Goal: Task Accomplishment & Management: Complete application form

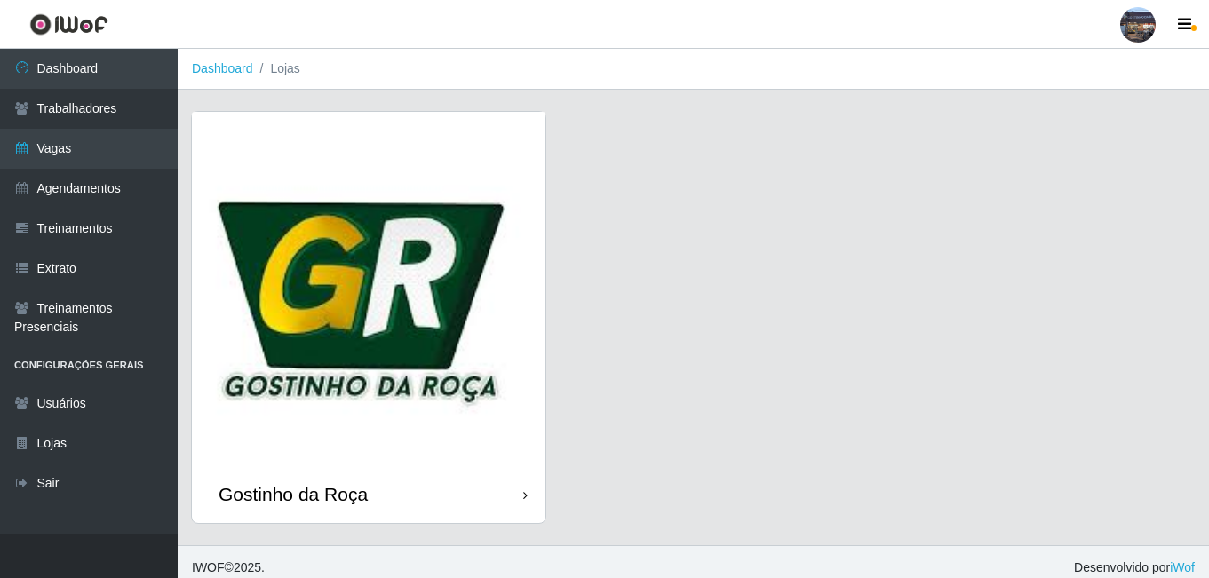
click at [267, 266] on img at bounding box center [369, 289] width 354 height 354
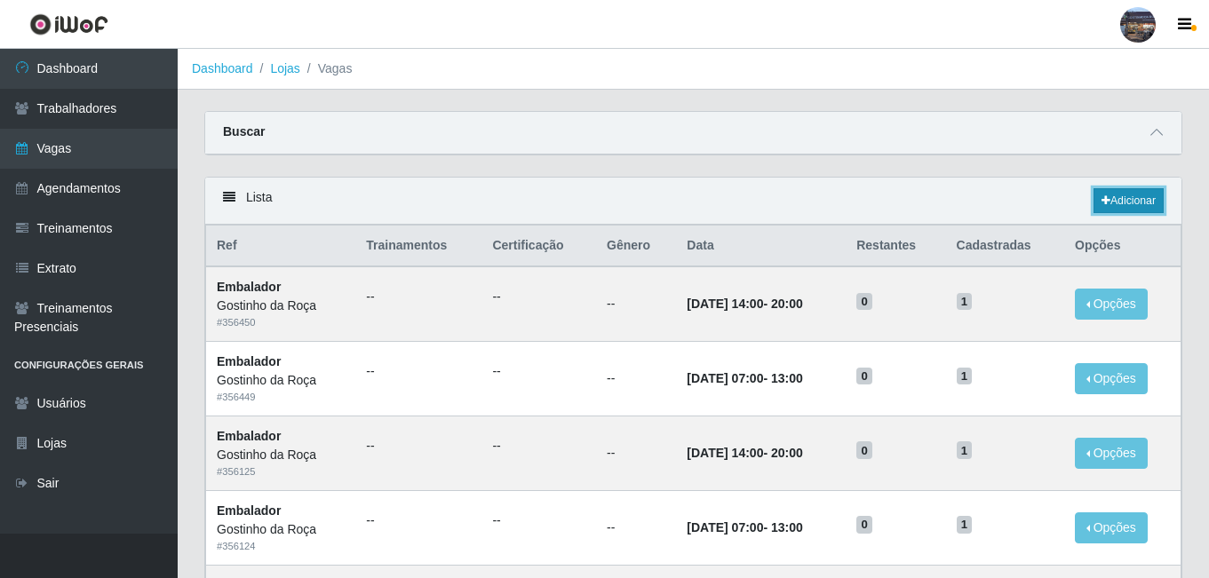
click at [1142, 190] on link "Adicionar" at bounding box center [1128, 200] width 70 height 25
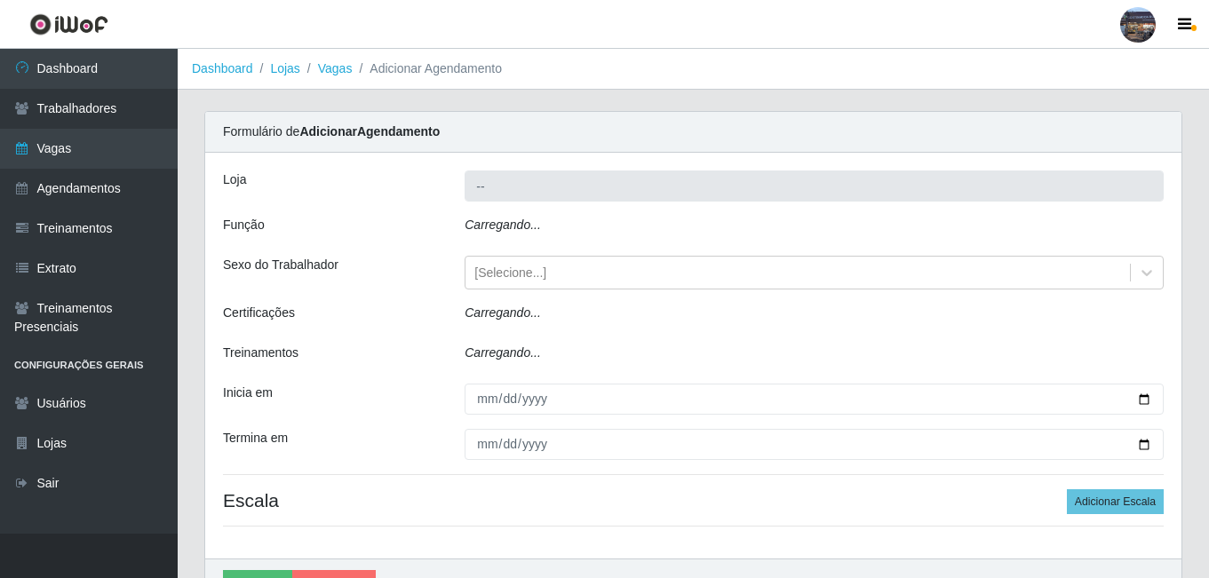
type input "Gostinho da Roça"
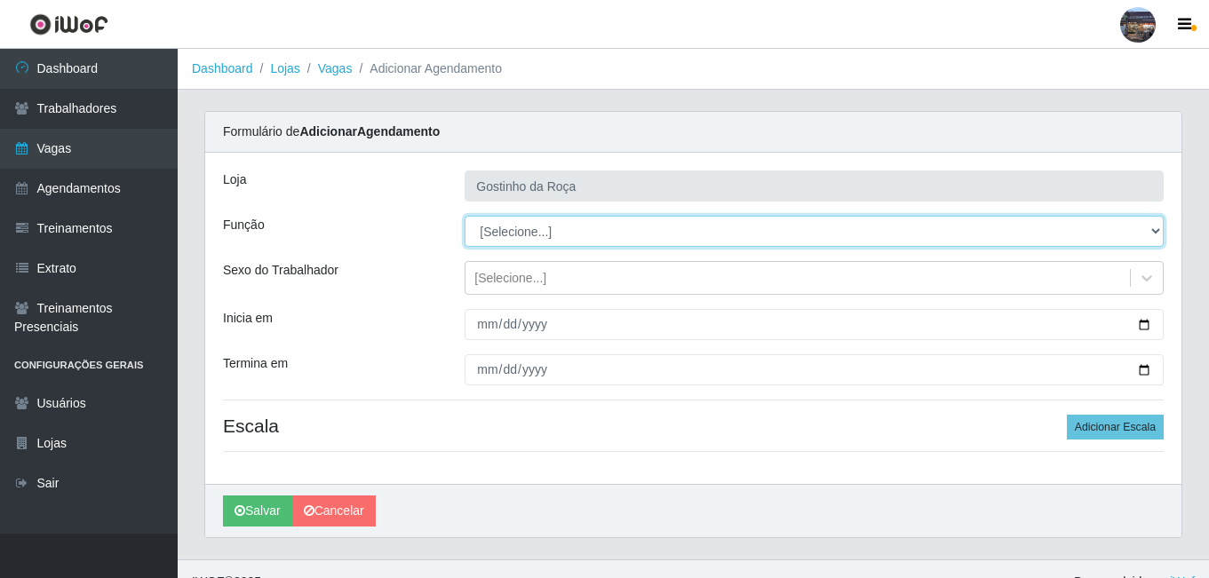
click at [550, 239] on select "[Selecione...] ASG ASG + ASG ++ Embalador Embalador + Embalador ++ Operador de …" at bounding box center [814, 231] width 699 height 31
select select "1"
click at [465, 216] on select "[Selecione...] ASG ASG + ASG ++ Embalador Embalador + Embalador ++ Operador de …" at bounding box center [814, 231] width 699 height 31
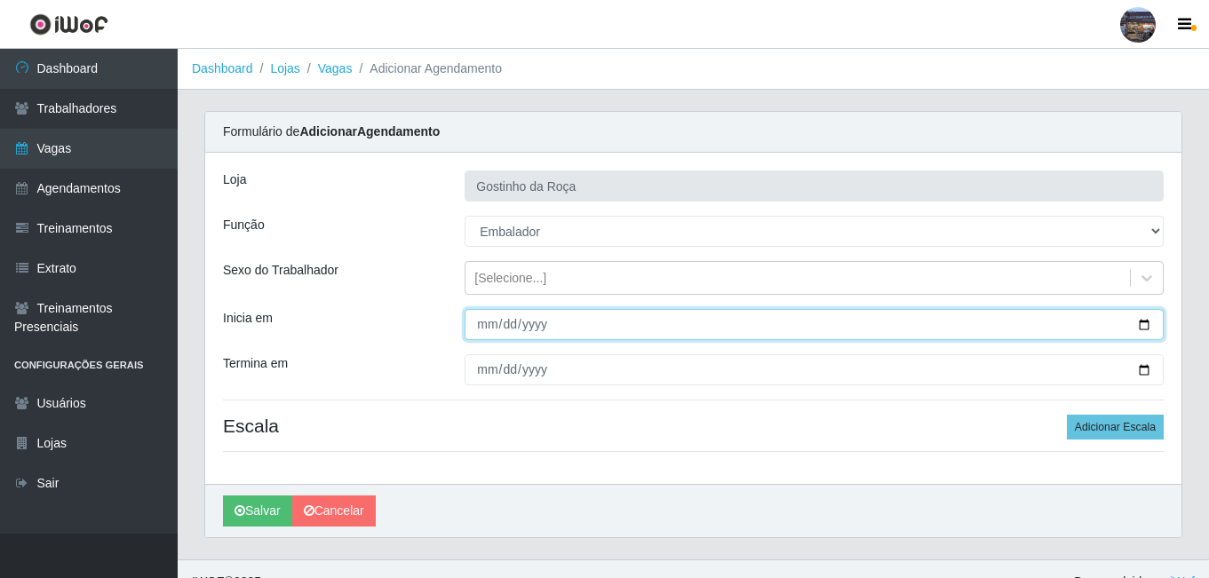
drag, startPoint x: 574, startPoint y: 319, endPoint x: 777, endPoint y: 336, distance: 204.1
click at [600, 319] on input "Inicia em" at bounding box center [814, 324] width 699 height 31
click at [1151, 322] on input "Inicia em" at bounding box center [814, 324] width 699 height 31
type input "[DATE]"
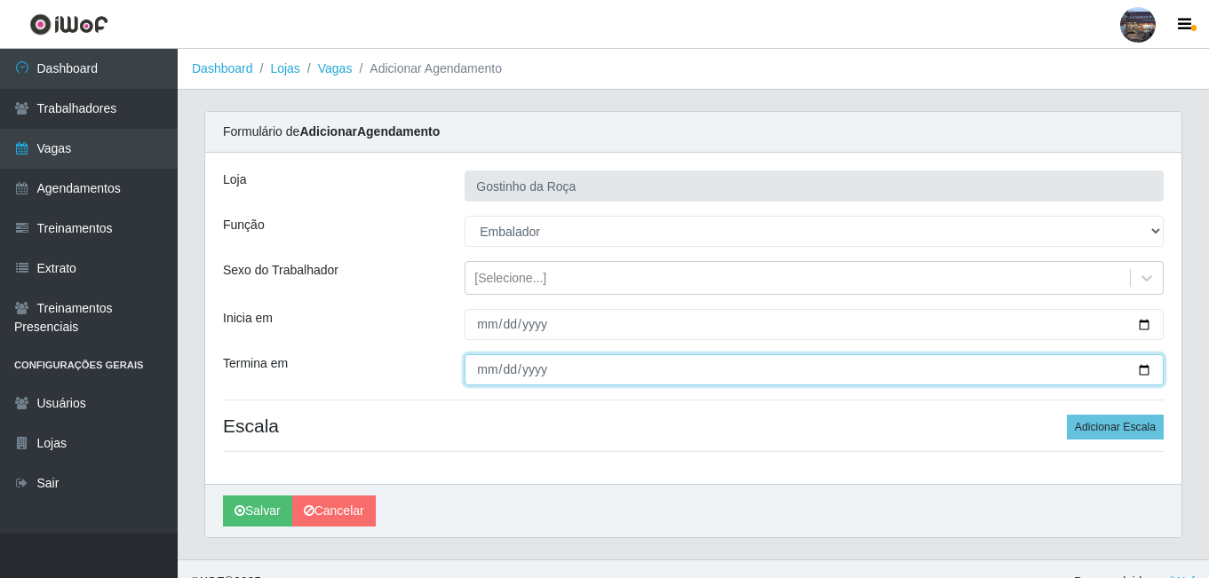
click at [1140, 367] on input "Termina em" at bounding box center [814, 369] width 699 height 31
type input "[DATE]"
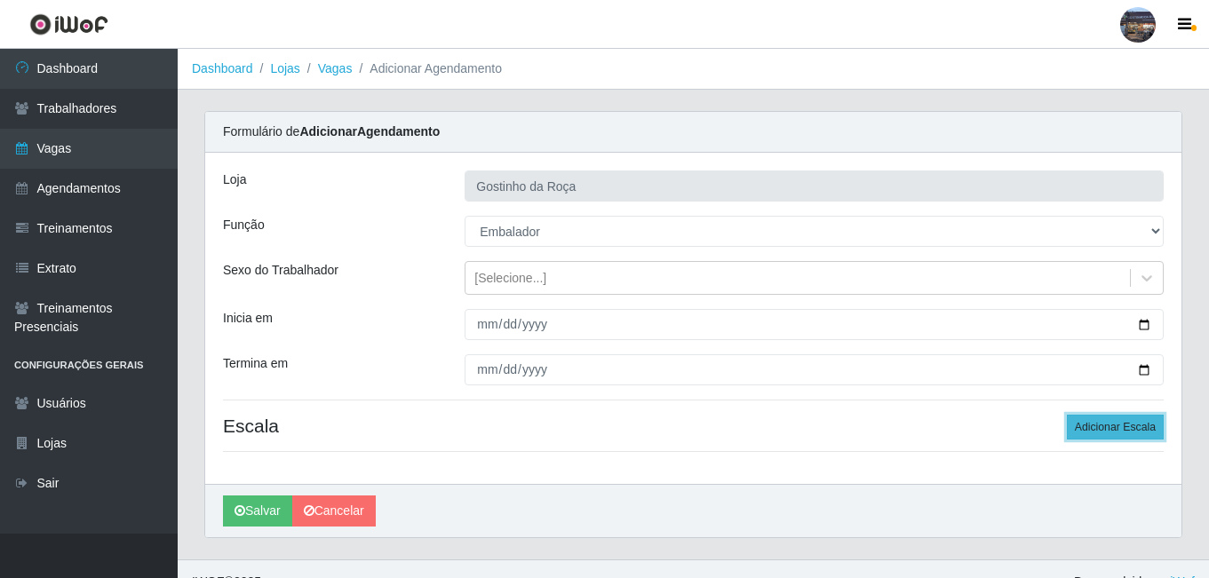
click at [1126, 427] on button "Adicionar Escala" at bounding box center [1115, 427] width 97 height 25
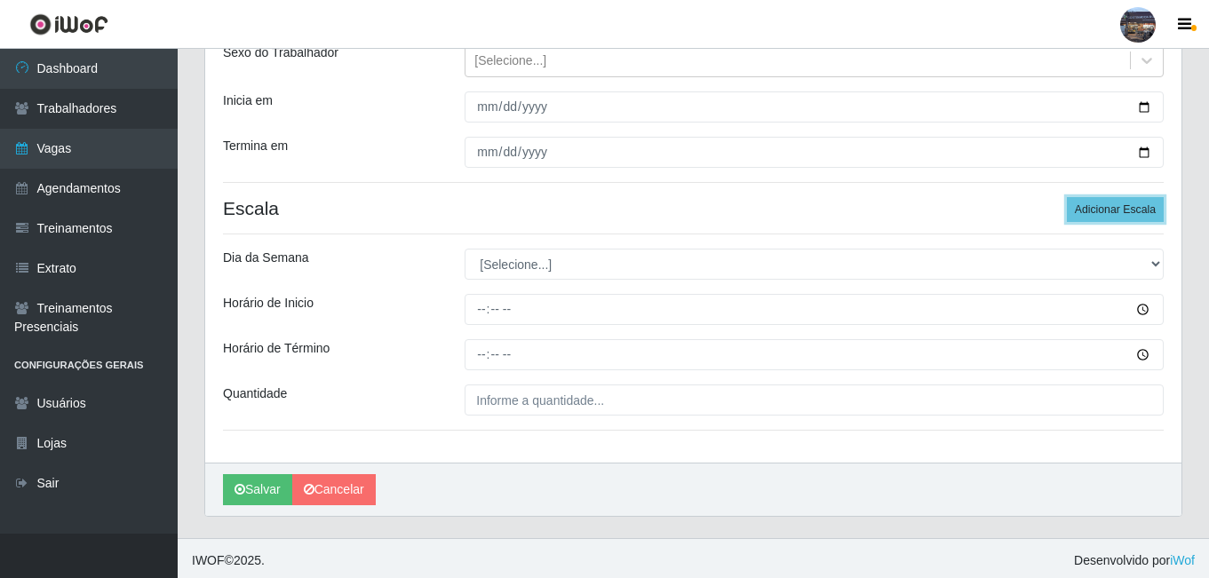
scroll to position [222, 0]
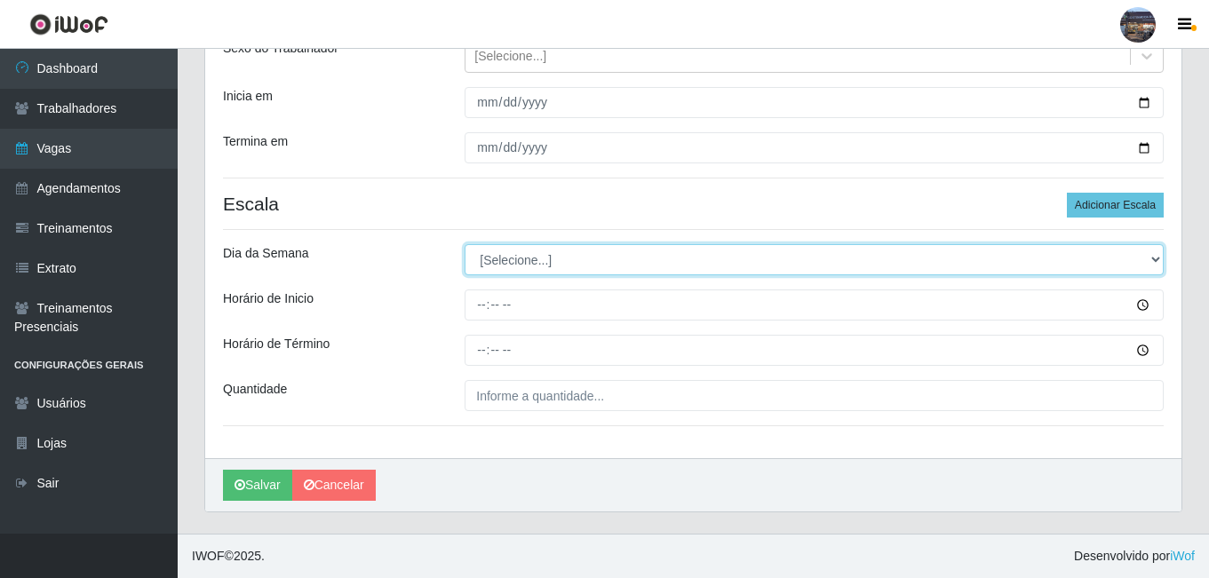
click at [505, 257] on select "[Selecione...] Segunda Terça Quarta Quinta Sexta Sábado Domingo" at bounding box center [814, 259] width 699 height 31
select select "4"
click at [465, 244] on select "[Selecione...] Segunda Terça Quarta Quinta Sexta Sábado Domingo" at bounding box center [814, 259] width 699 height 31
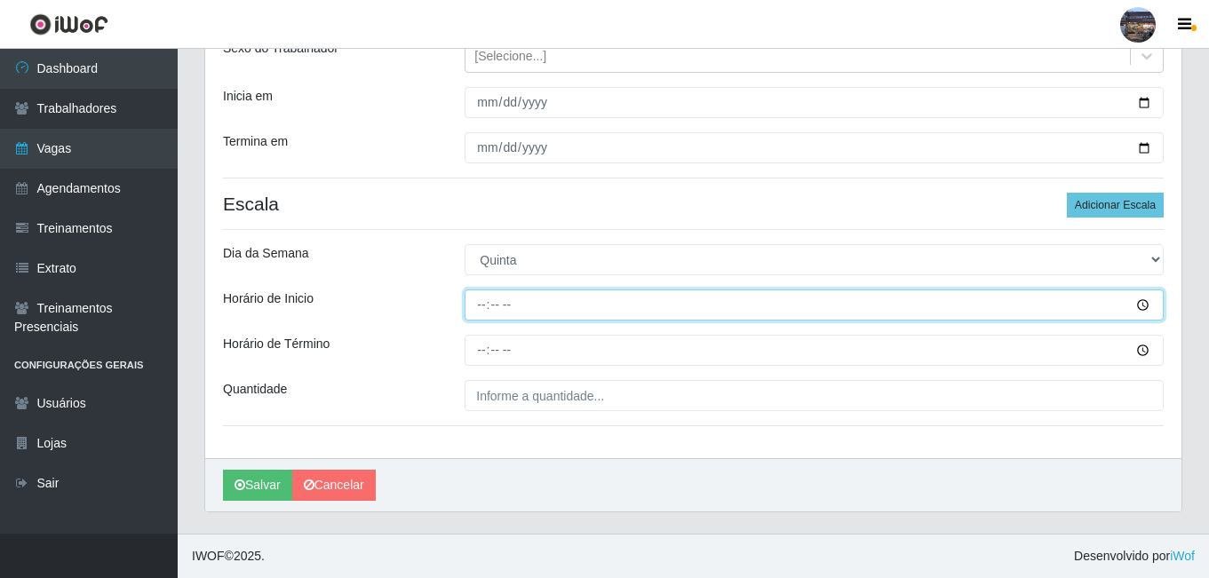
click at [493, 298] on input "Horário de Inicio" at bounding box center [814, 305] width 699 height 31
click at [475, 307] on input "Horário de Inicio" at bounding box center [814, 305] width 699 height 31
click at [478, 291] on input "Horário de Inicio" at bounding box center [814, 305] width 699 height 31
click at [481, 303] on input "Horário de Inicio" at bounding box center [814, 305] width 699 height 31
type input "07:00"
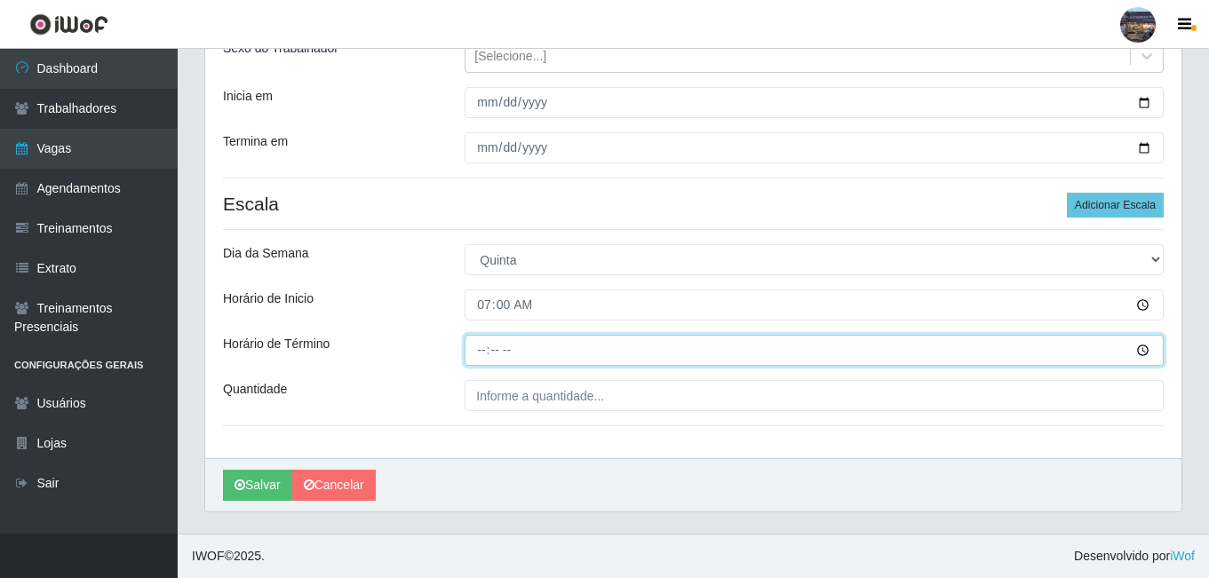
click at [483, 341] on input "Horário de Término" at bounding box center [814, 350] width 699 height 31
type input "13:00"
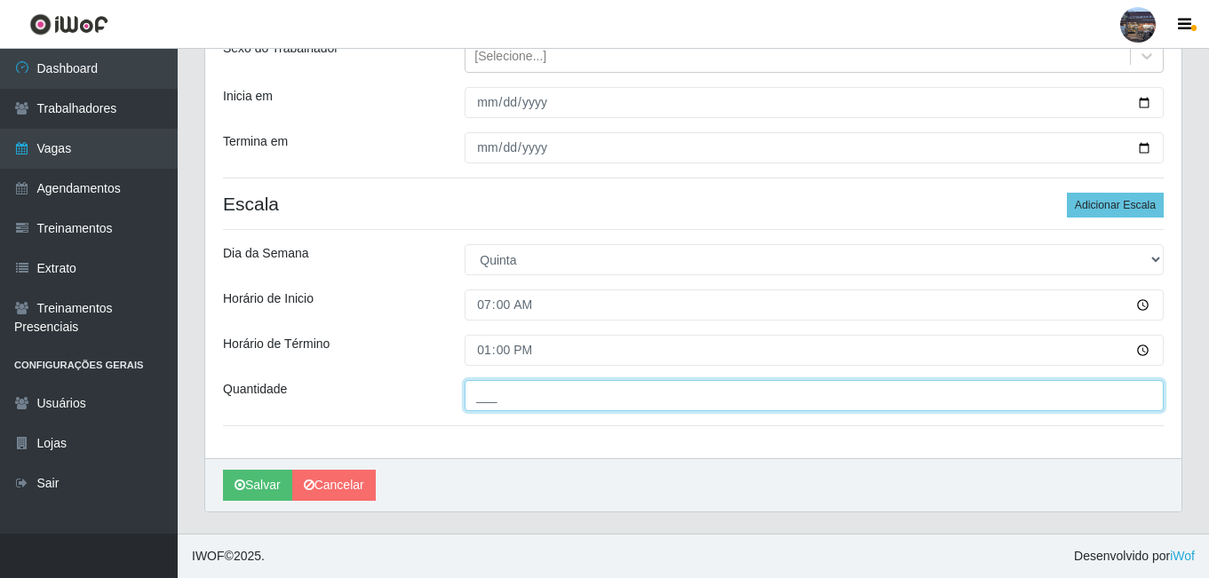
click at [538, 390] on input "___" at bounding box center [814, 395] width 699 height 31
type input "1__"
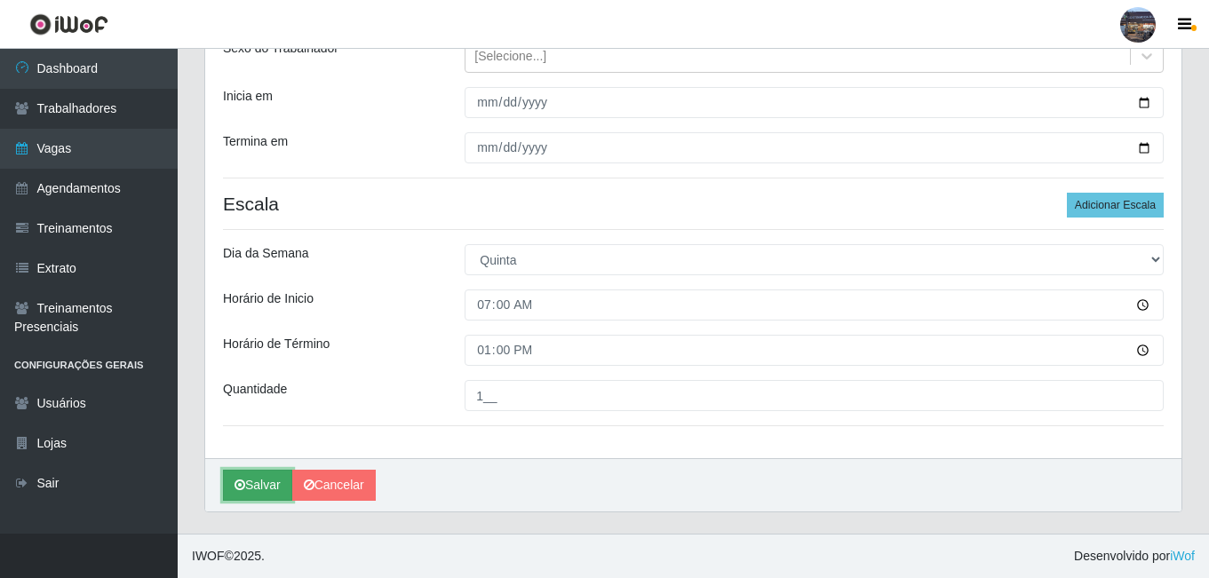
click at [257, 478] on button "Salvar" at bounding box center [257, 485] width 69 height 31
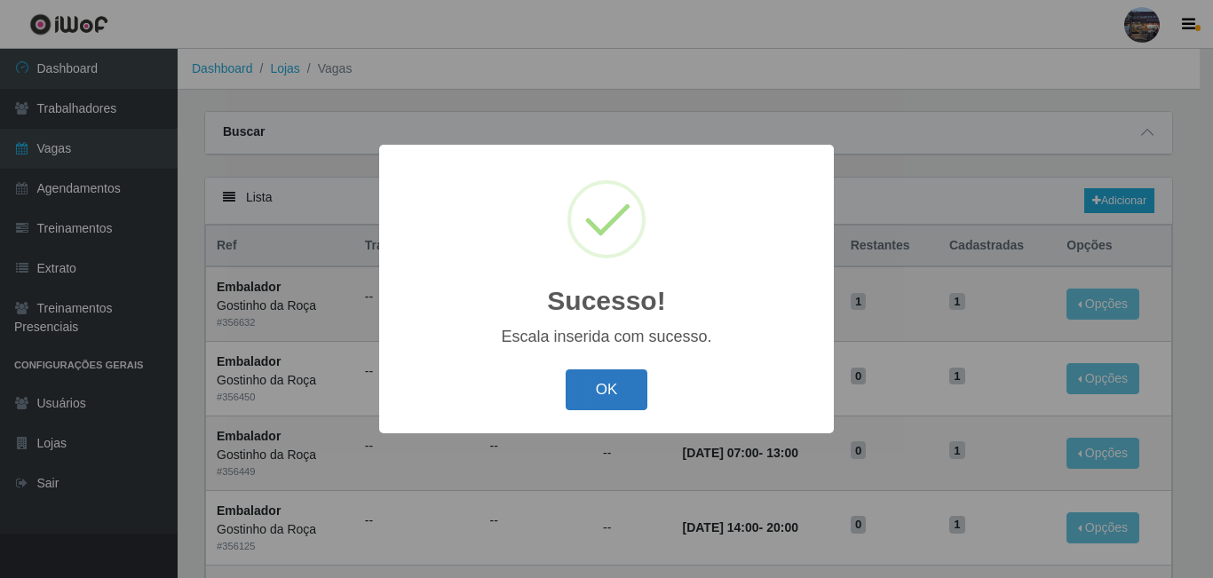
click at [581, 395] on button "OK" at bounding box center [607, 391] width 83 height 42
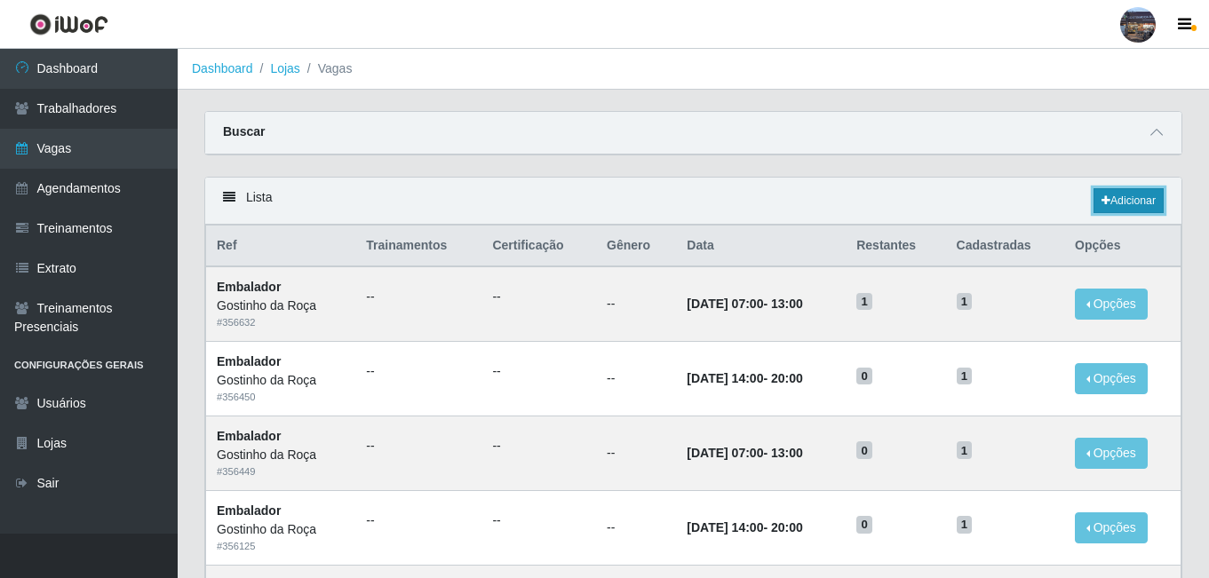
click at [1110, 192] on link "Adicionar" at bounding box center [1128, 200] width 70 height 25
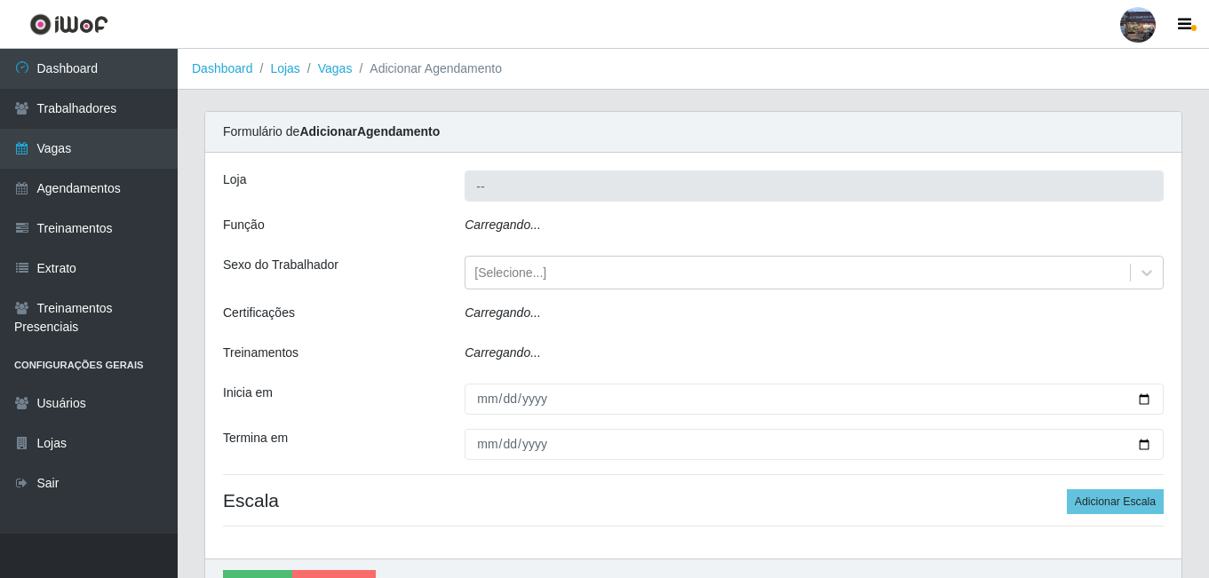
type input "Gostinho da Roça"
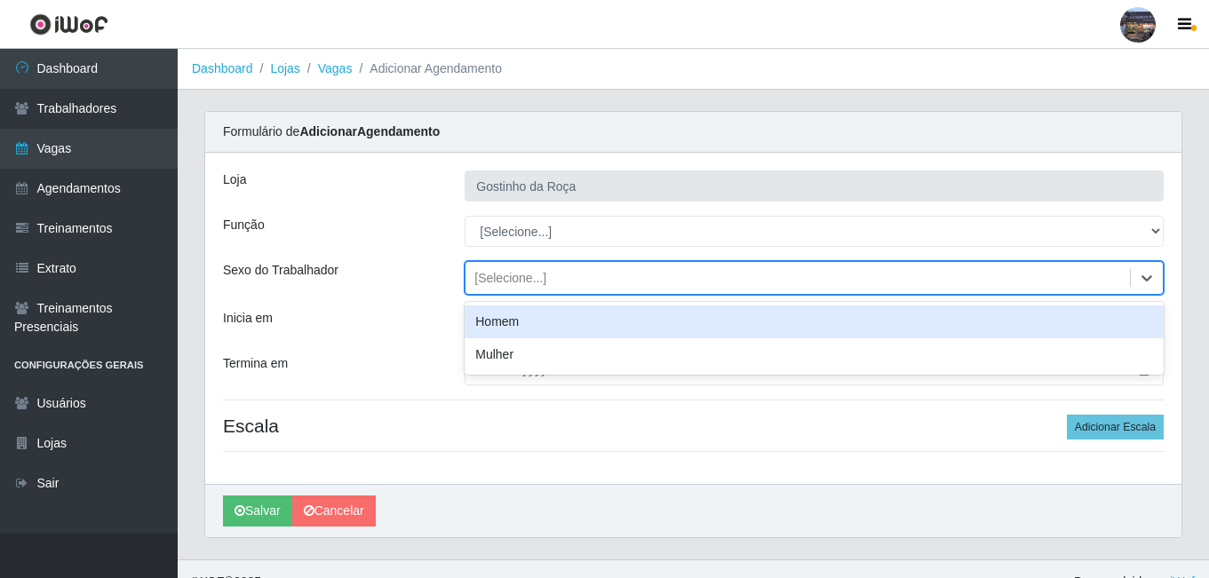
click at [527, 287] on div "[Selecione...]" at bounding box center [510, 278] width 72 height 19
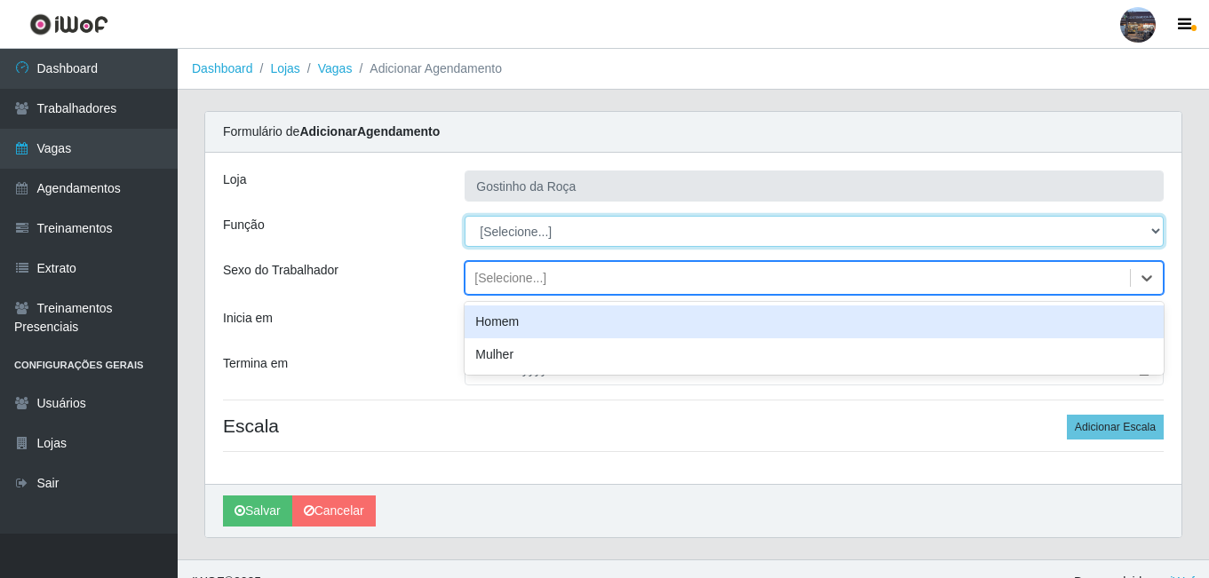
click at [555, 232] on select "[Selecione...] ASG ASG + ASG ++ Embalador Embalador + Embalador ++ Operador de …" at bounding box center [814, 231] width 699 height 31
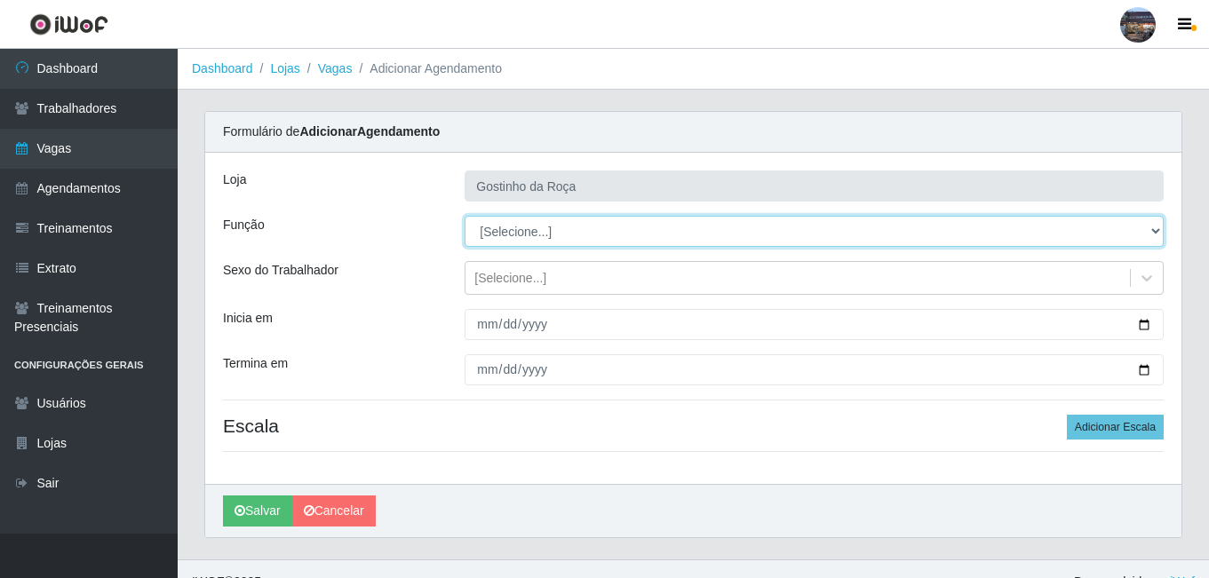
select select "1"
click at [465, 216] on select "[Selecione...] ASG ASG + ASG ++ Embalador Embalador + Embalador ++ Operador de …" at bounding box center [814, 231] width 699 height 31
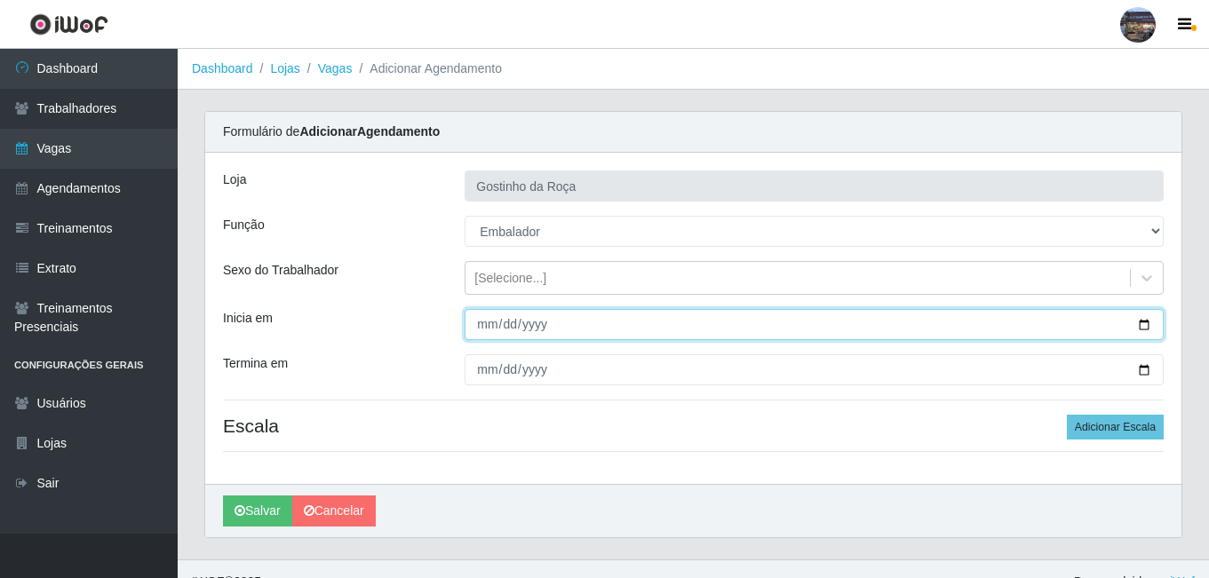
click at [1145, 326] on input "Inicia em" at bounding box center [814, 324] width 699 height 31
type input "[DATE]"
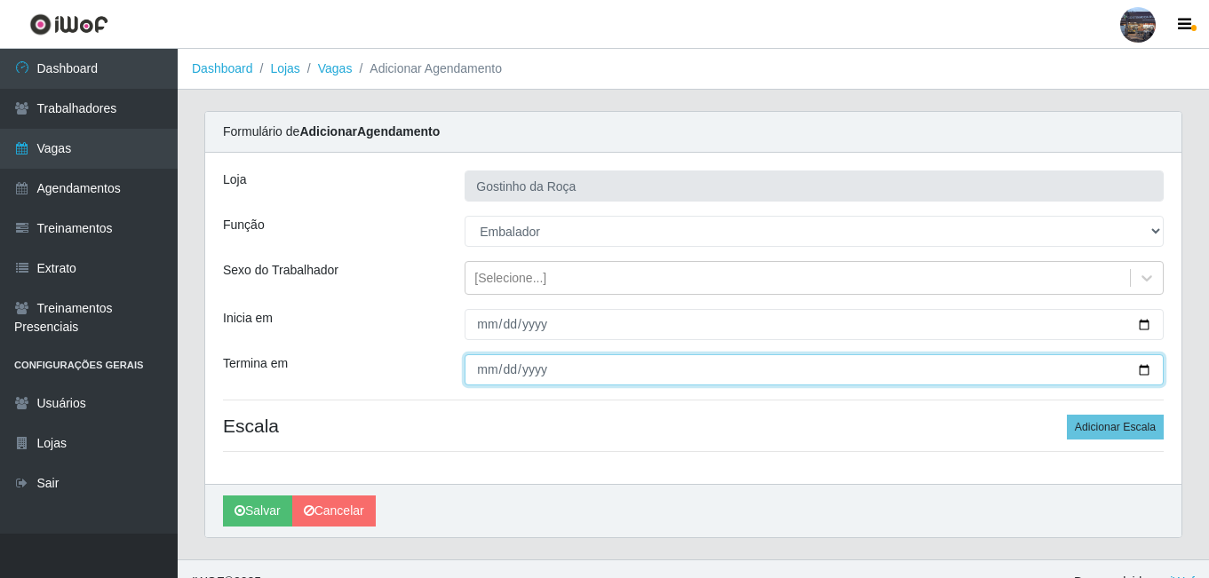
click at [1157, 370] on input "Termina em" at bounding box center [814, 369] width 699 height 31
click at [1142, 362] on input "Termina em" at bounding box center [814, 369] width 699 height 31
type input "[DATE]"
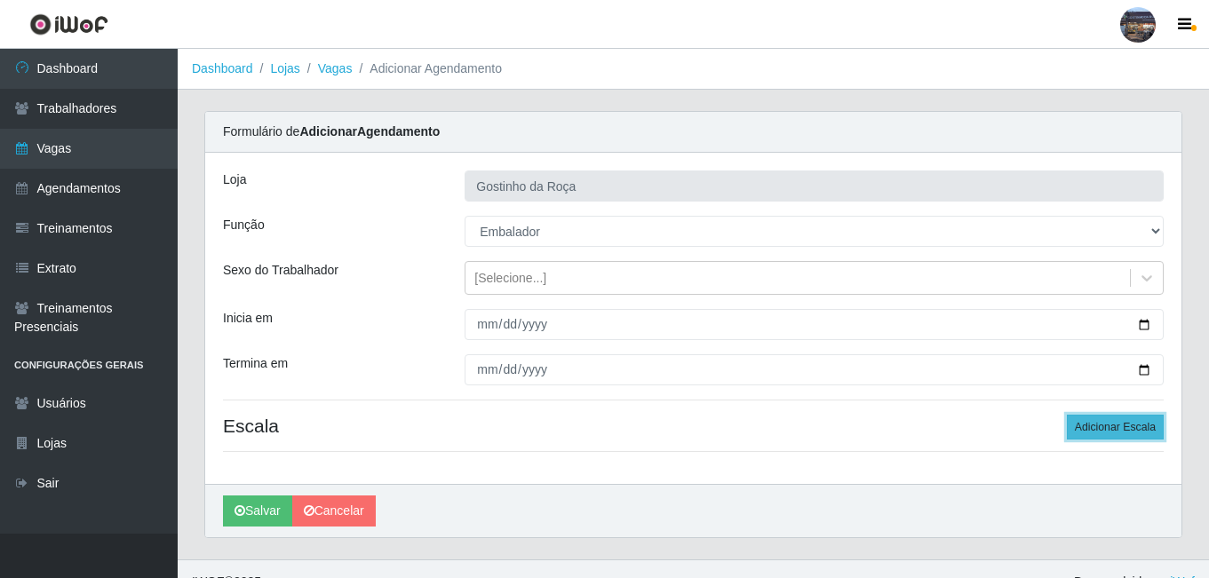
click at [1087, 423] on button "Adicionar Escala" at bounding box center [1115, 427] width 97 height 25
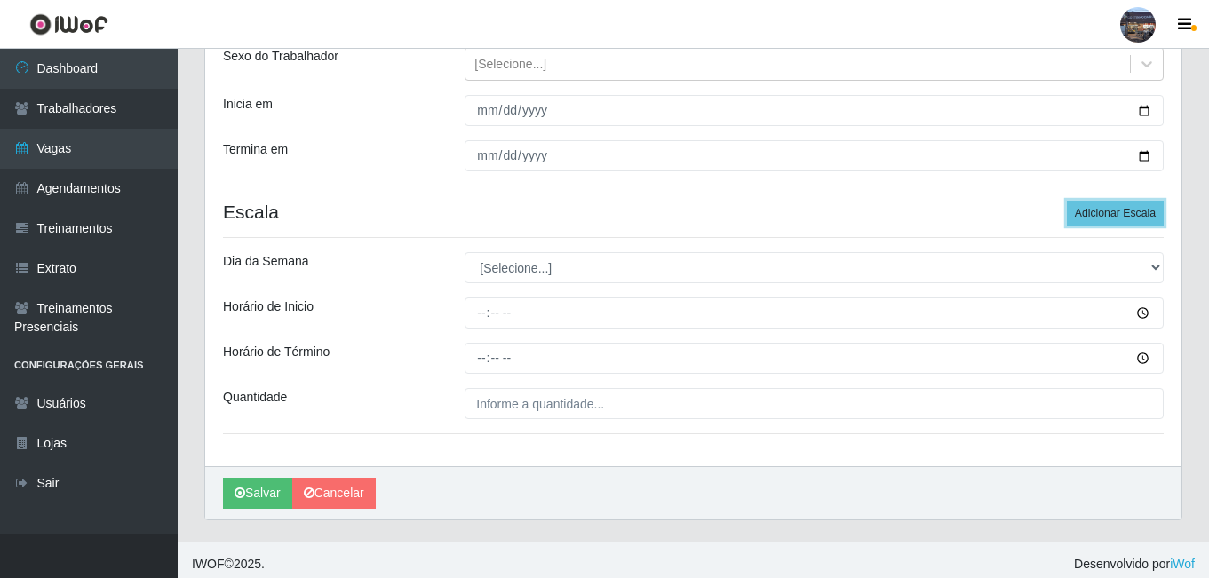
scroll to position [222, 0]
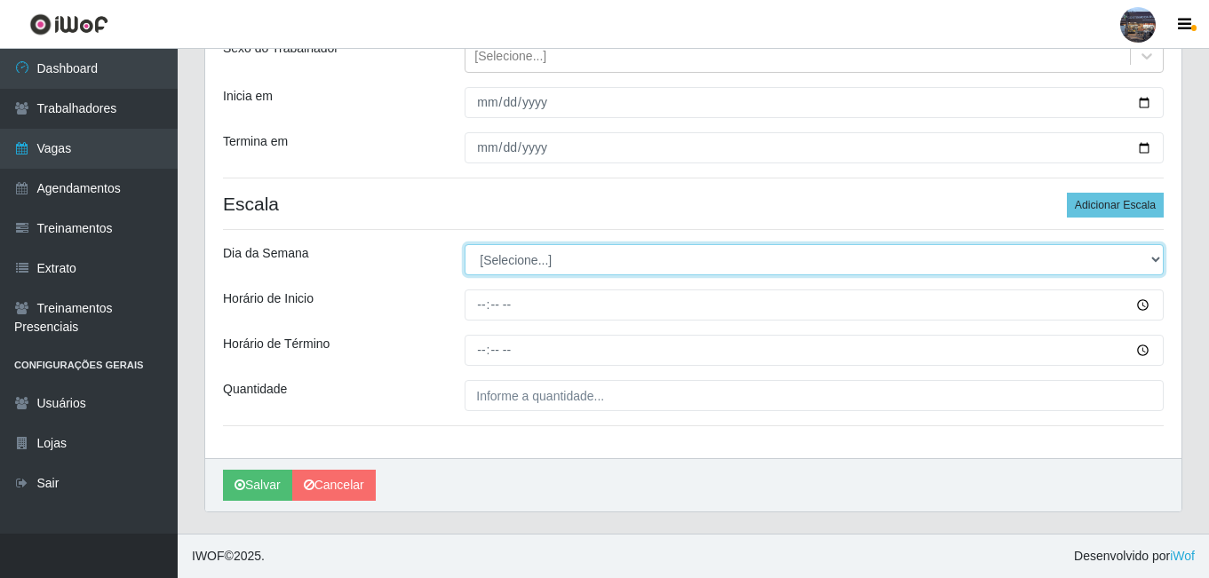
click at [517, 263] on select "[Selecione...] Segunda Terça Quarta Quinta Sexta Sábado Domingo" at bounding box center [814, 259] width 699 height 31
select select "4"
click at [465, 244] on select "[Selecione...] Segunda Terça Quarta Quinta Sexta Sábado Domingo" at bounding box center [814, 259] width 699 height 31
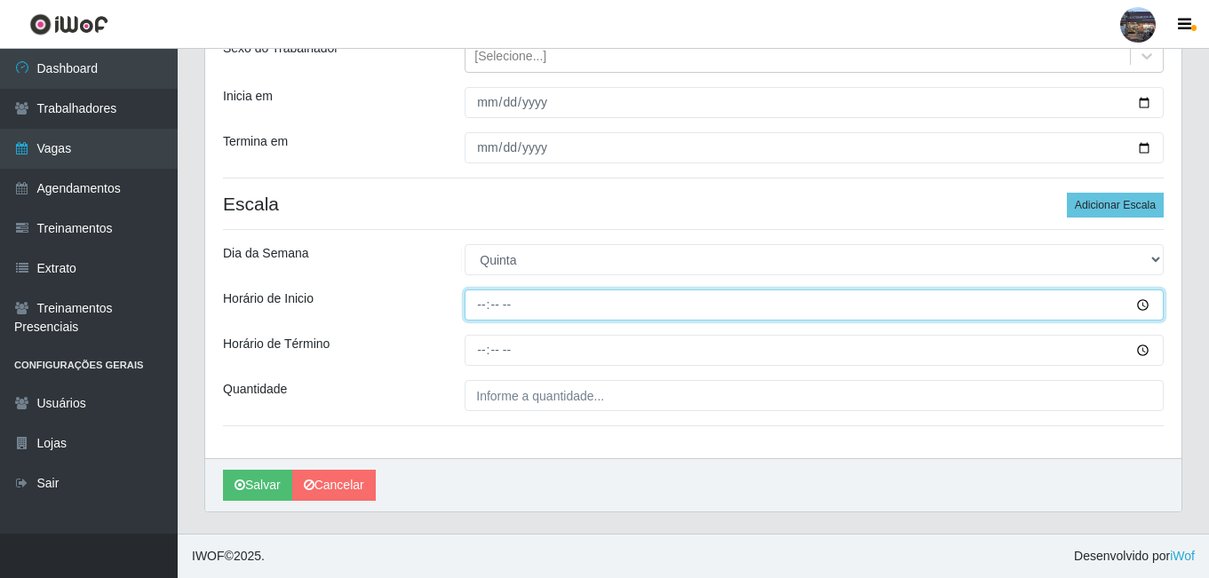
click at [475, 309] on input "Horário de Inicio" at bounding box center [814, 305] width 699 height 31
type input "14:00"
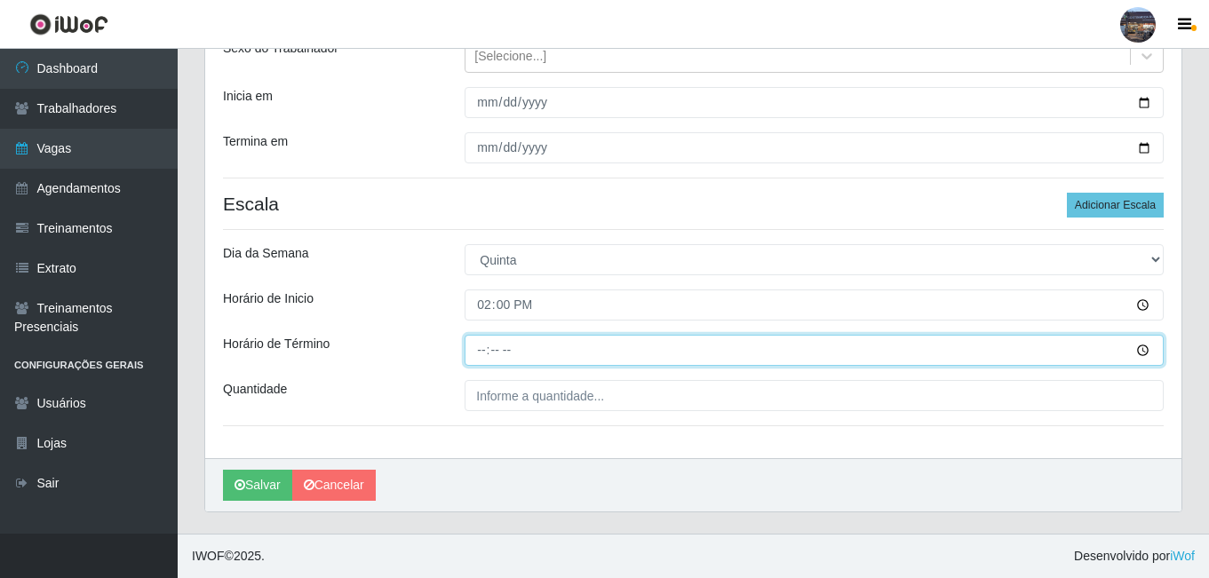
click at [488, 345] on input "Horário de Término" at bounding box center [814, 350] width 699 height 31
type input "20:00"
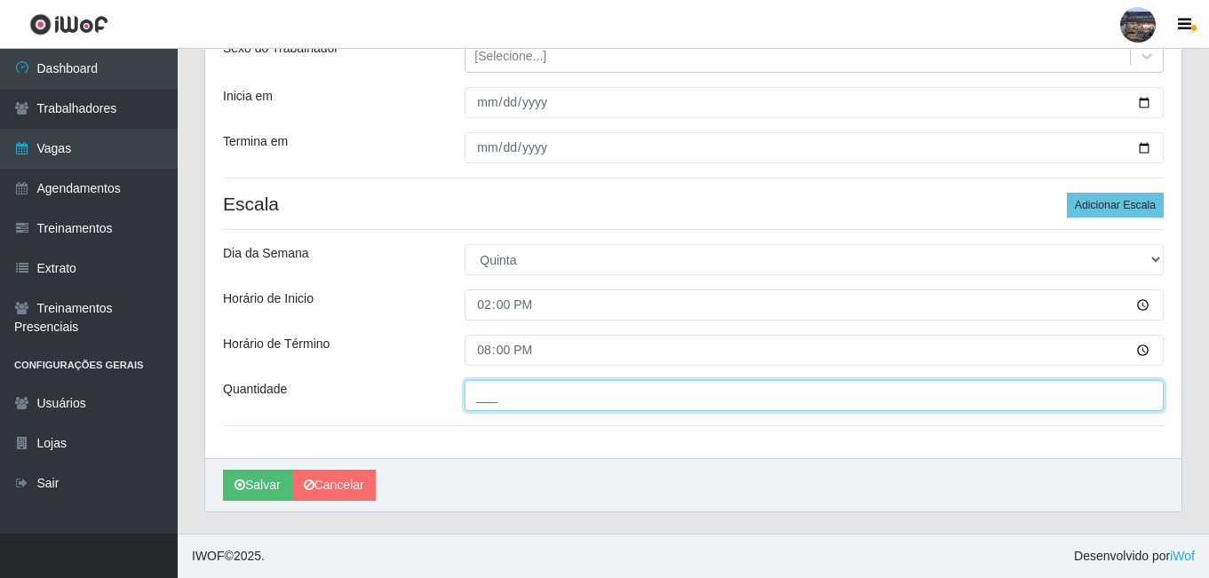
click at [545, 394] on input "___" at bounding box center [814, 395] width 699 height 31
type input "1__"
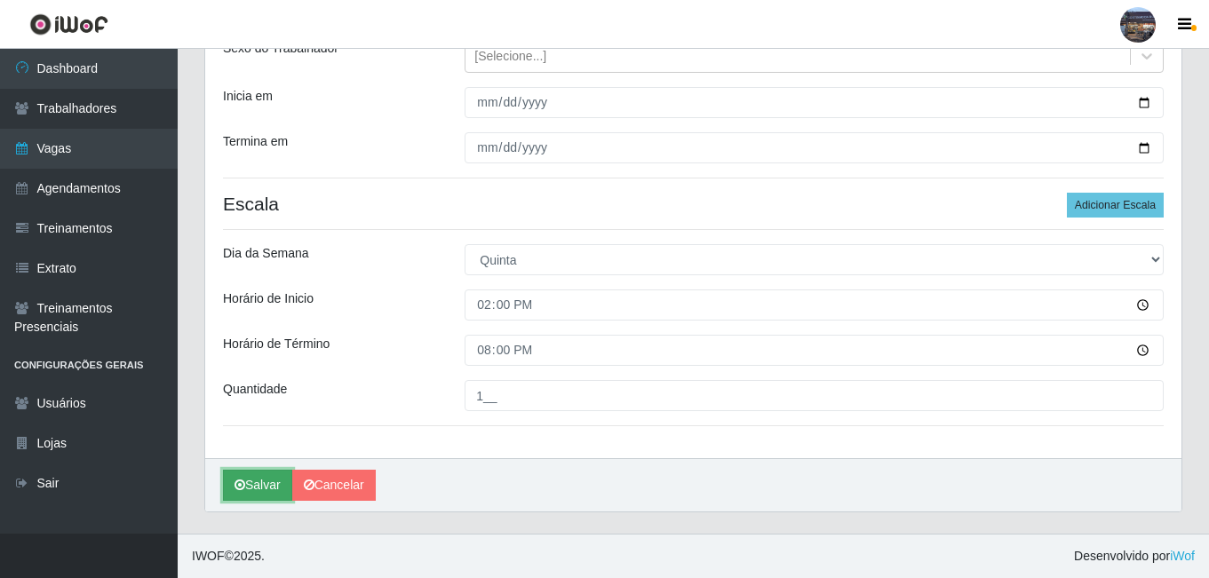
click at [262, 485] on button "Salvar" at bounding box center [257, 485] width 69 height 31
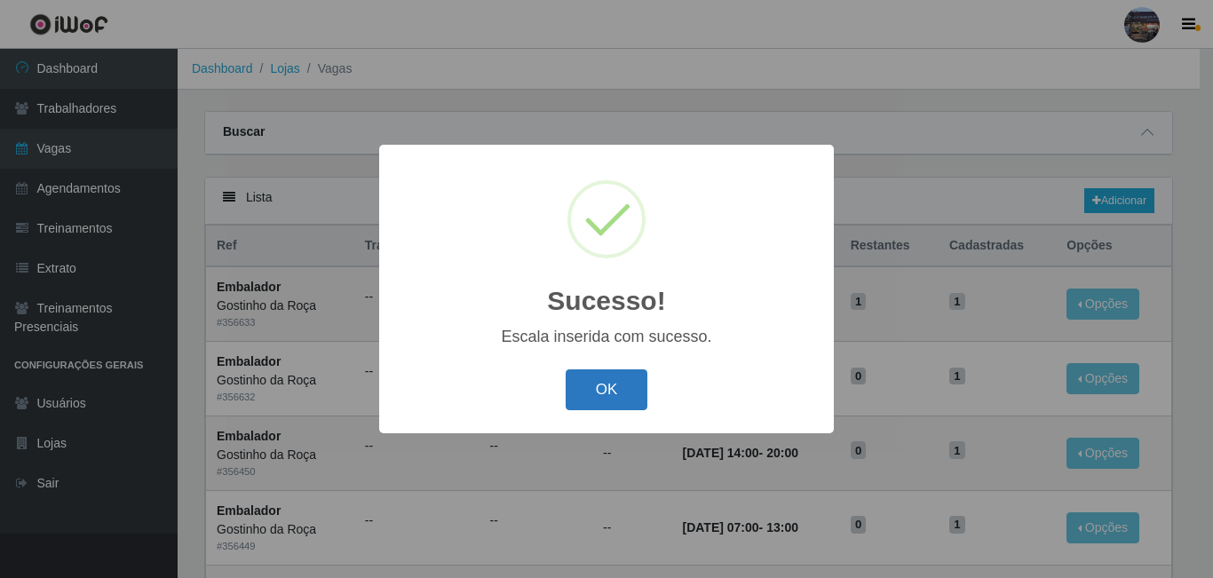
click at [632, 397] on button "OK" at bounding box center [607, 391] width 83 height 42
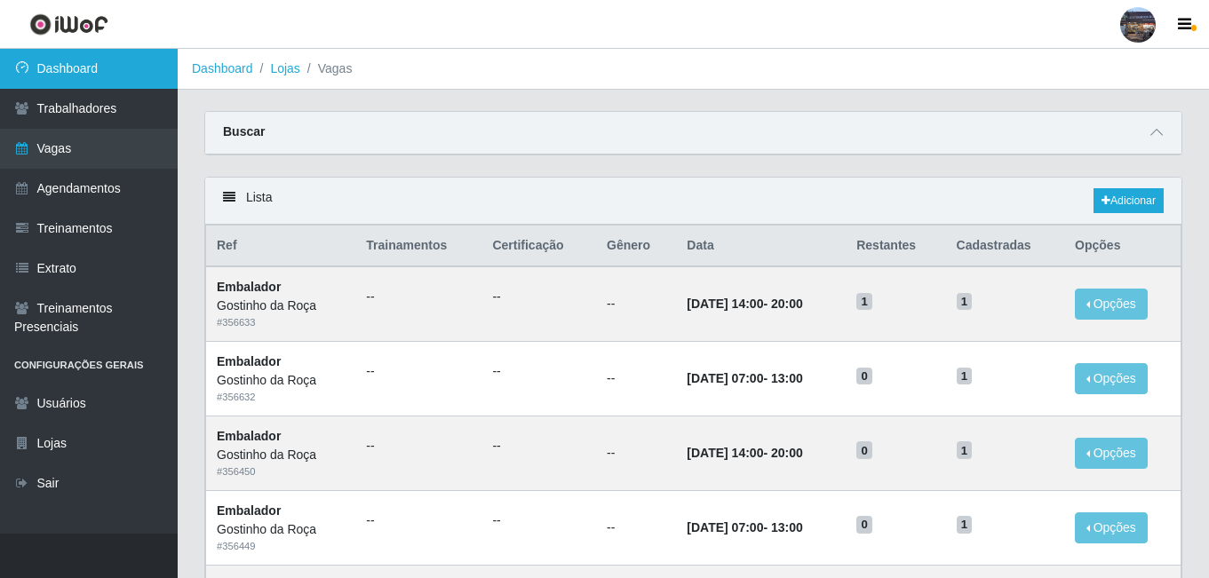
click at [81, 73] on link "Dashboard" at bounding box center [89, 69] width 178 height 40
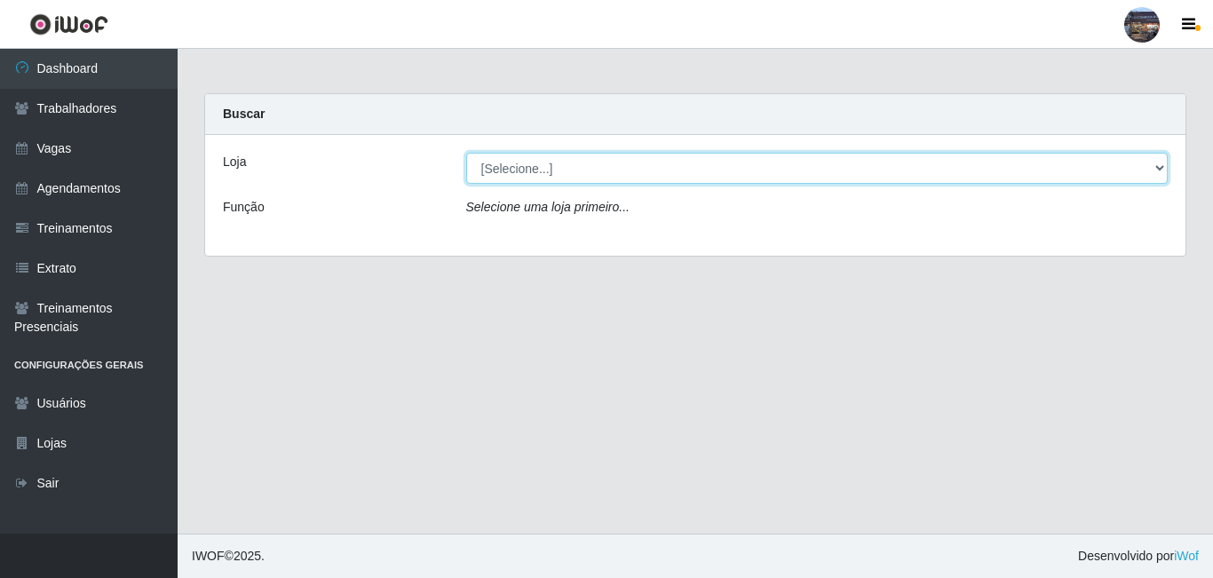
click at [560, 175] on select "[Selecione...] Gostinho da Roça" at bounding box center [817, 168] width 703 height 31
select select "303"
click at [466, 153] on select "[Selecione...] Gostinho da Roça" at bounding box center [817, 168] width 703 height 31
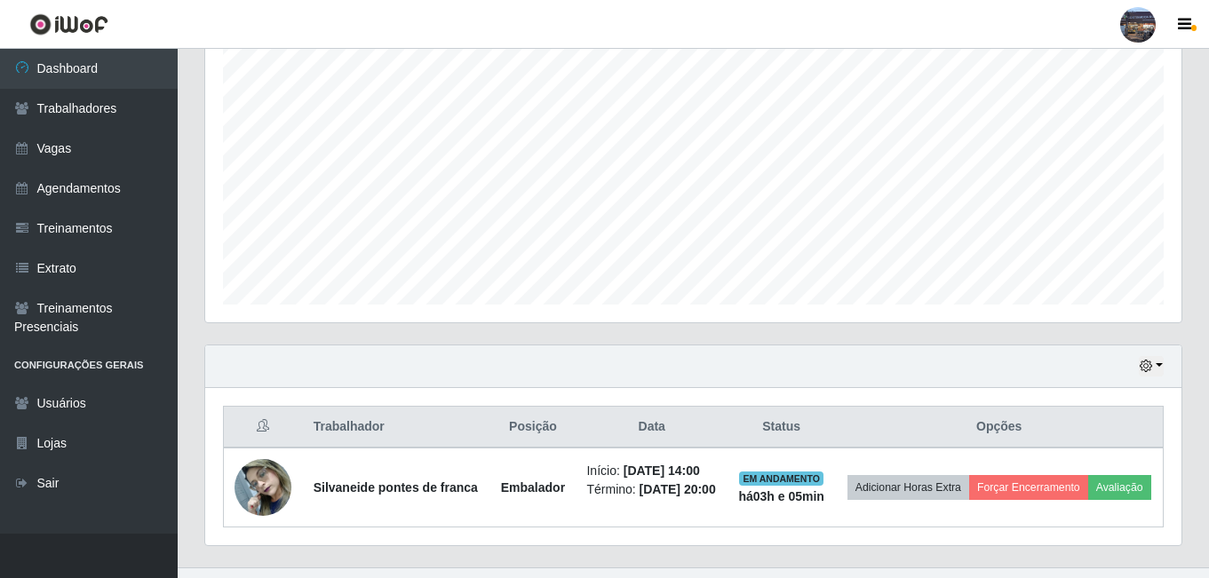
scroll to position [378, 0]
